Goal: Task Accomplishment & Management: Complete application form

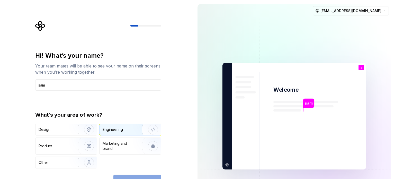
type input "sam"
click at [131, 128] on div "Engineering" at bounding box center [123, 129] width 41 height 5
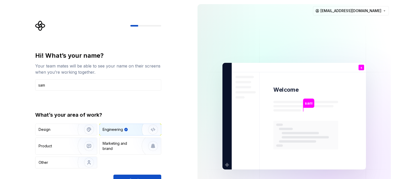
click at [133, 173] on div "Hi! What’s your name? Your team mates will be able to see your name on their sc…" at bounding box center [98, 118] width 126 height 134
click at [136, 175] on button "Continue" at bounding box center [137, 179] width 48 height 11
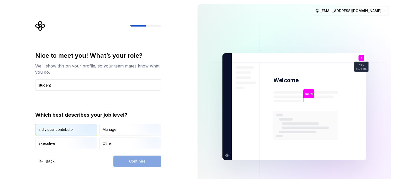
type input "student"
click at [87, 131] on img "button" at bounding box center [84, 136] width 33 height 34
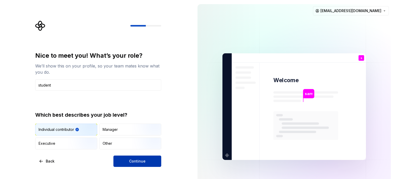
click at [130, 162] on span "Continue" at bounding box center [137, 160] width 16 height 5
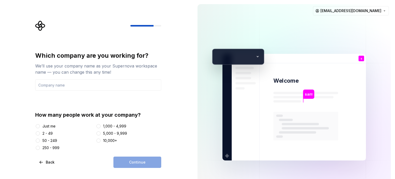
click at [40, 129] on div "Just me 2 - 49 50 - 249 250 - 999 1,000 - 4,999 5,000 - 9,999 10,000+" at bounding box center [98, 136] width 126 height 27
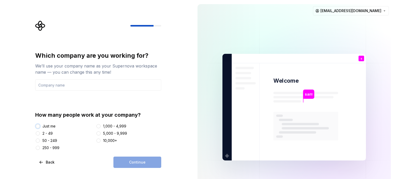
click at [38, 127] on button "Just me" at bounding box center [38, 126] width 4 height 4
click at [144, 165] on div "Continue" at bounding box center [137, 161] width 48 height 11
click at [75, 87] on input "text" at bounding box center [98, 84] width 126 height 11
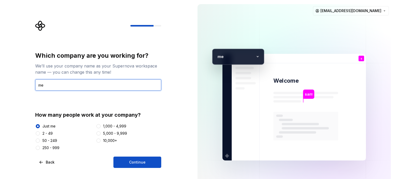
type input "me"
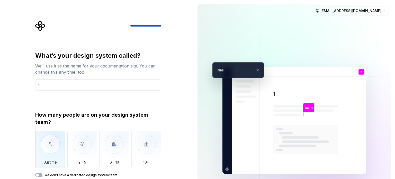
click at [57, 152] on img "button" at bounding box center [50, 148] width 30 height 34
click at [161, 177] on div "What’s your design system called? We’ll use it as the name for your documentati…" at bounding box center [99, 108] width 135 height 174
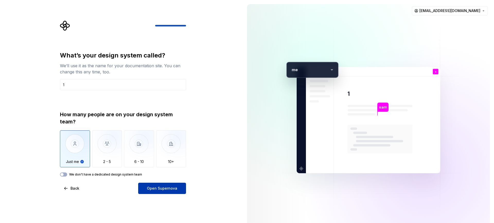
drag, startPoint x: 353, startPoint y: 2, endPoint x: 156, endPoint y: 190, distance: 271.9
click at [156, 178] on span "Open Supernova" at bounding box center [162, 188] width 30 height 5
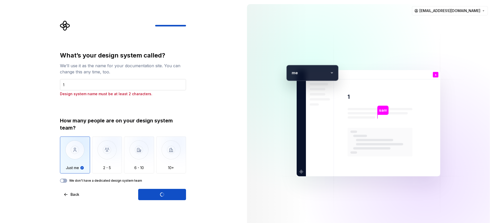
click at [87, 82] on input "1" at bounding box center [123, 84] width 126 height 11
type input "12"
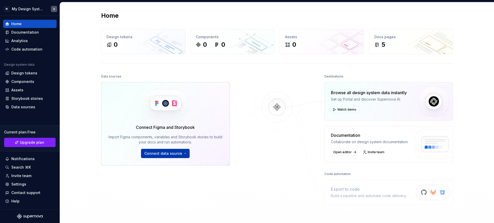
click at [166, 155] on span "Connect data source" at bounding box center [163, 153] width 38 height 5
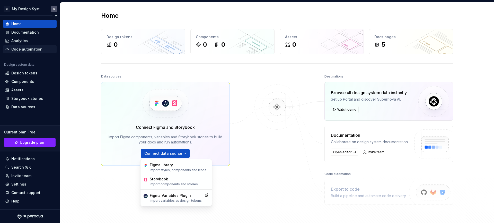
click at [20, 50] on div "Code automation" at bounding box center [26, 49] width 31 height 5
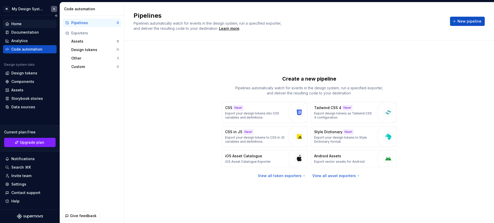
click at [28, 22] on div "Home" at bounding box center [29, 23] width 49 height 5
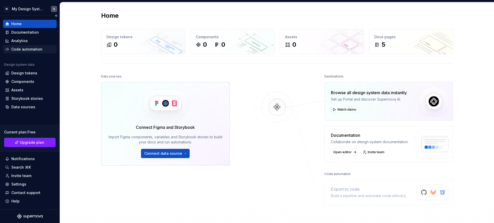
click at [32, 48] on div "Code automation" at bounding box center [26, 49] width 31 height 5
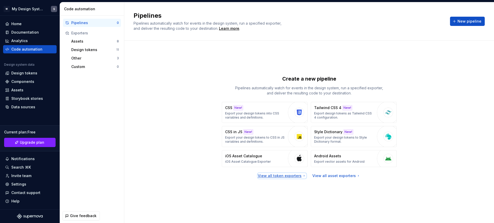
click at [287, 175] on div "View all token exporters" at bounding box center [282, 176] width 48 height 5
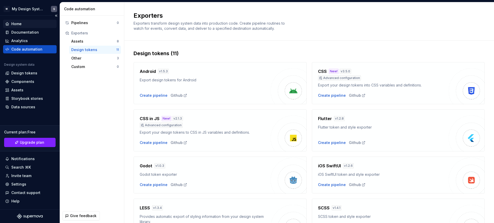
click at [34, 24] on div "Home" at bounding box center [29, 23] width 49 height 5
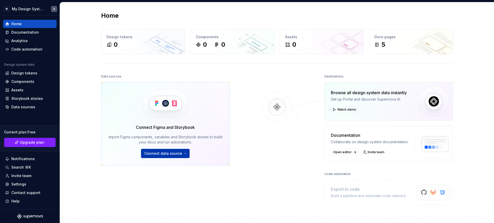
click at [162, 151] on span "Connect data source" at bounding box center [163, 153] width 38 height 5
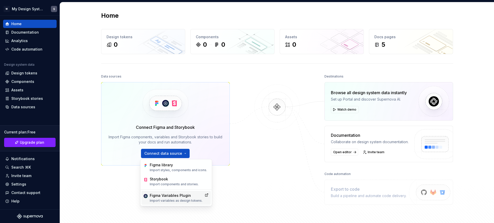
click at [182, 178] on p "Import variables as design tokens." at bounding box center [176, 201] width 53 height 4
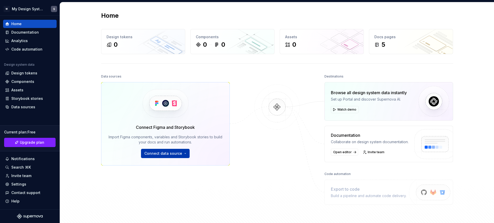
click at [169, 152] on span "Connect data source" at bounding box center [163, 153] width 38 height 5
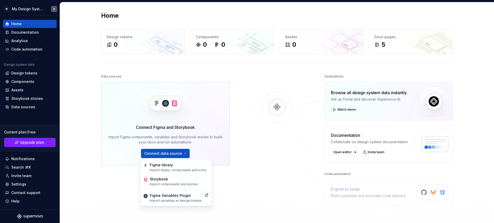
click at [236, 92] on div "Data sources Connect Figma and Storybook Import Figma components, variables and…" at bounding box center [277, 150] width 352 height 155
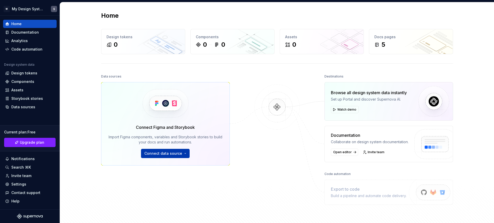
click at [179, 156] on button "Connect data source" at bounding box center [165, 153] width 49 height 9
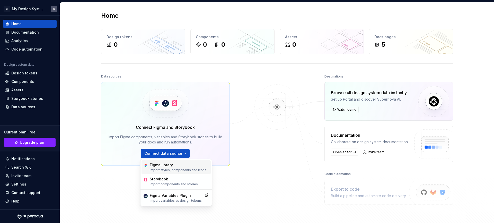
click at [183, 172] on p "Import styles, components and icons." at bounding box center [178, 170] width 57 height 4
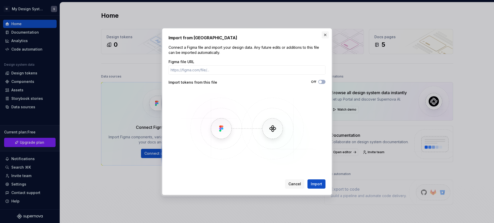
click at [325, 32] on button "button" at bounding box center [324, 34] width 7 height 7
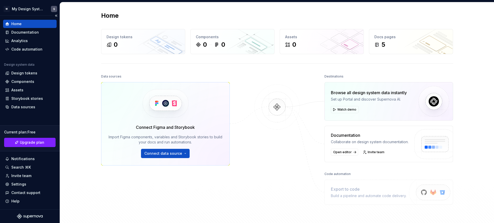
click at [34, 138] on div "Current plan : Free Upgrade plan" at bounding box center [30, 138] width 60 height 26
click at [36, 141] on span "Upgrade plan" at bounding box center [32, 142] width 24 height 5
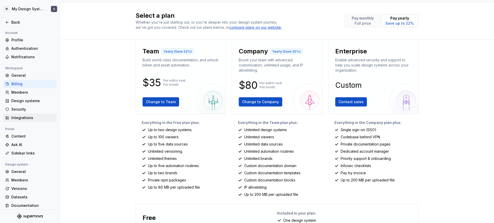
scroll to position [6, 0]
click at [42, 78] on div "General" at bounding box center [32, 75] width 43 height 5
